Goal: Check status: Check status

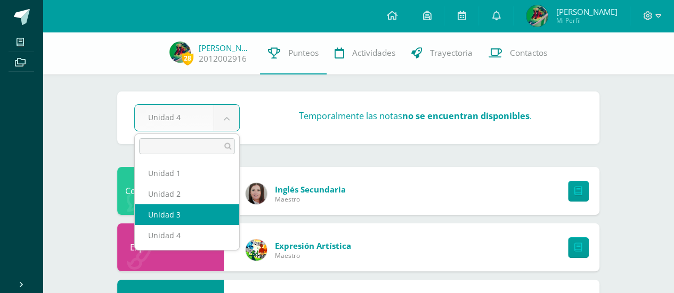
select select "Unidad 3"
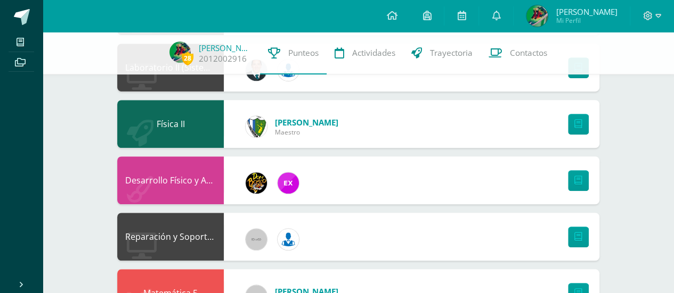
scroll to position [231, 0]
